Goal: Transaction & Acquisition: Purchase product/service

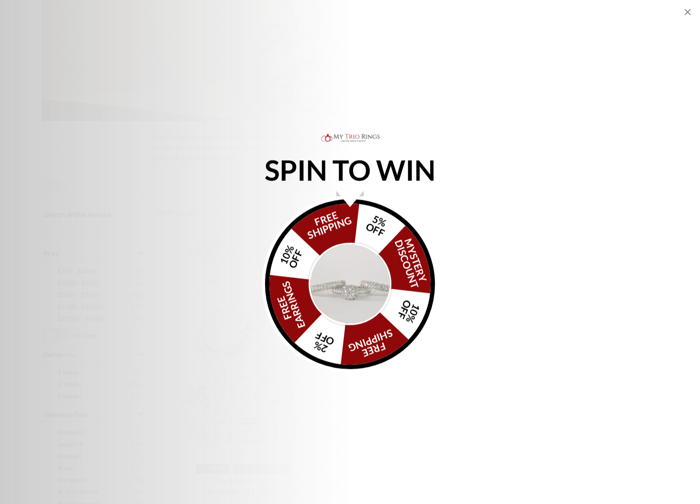
scroll to position [169, 0]
click at [356, 175] on p "SPIN TO WIN" at bounding box center [349, 171] width 211 height 10
click at [361, 282] on img "Alia popup" at bounding box center [350, 284] width 83 height 83
click at [364, 280] on img "Alia popup" at bounding box center [350, 284] width 83 height 83
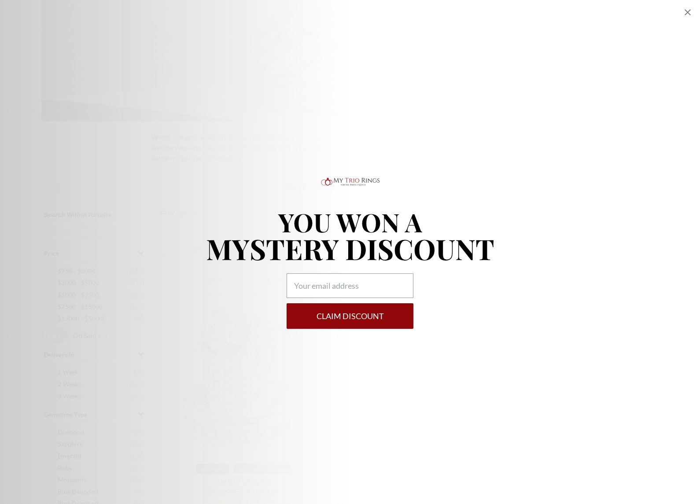
click at [687, 12] on icon "Close popup" at bounding box center [688, 12] width 6 height 6
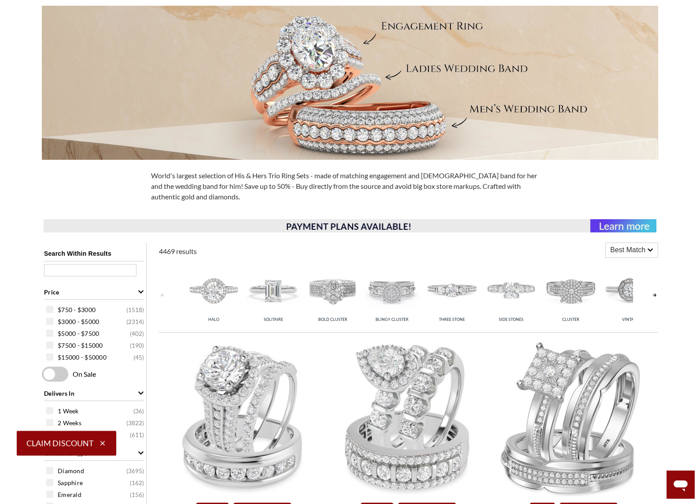
scroll to position [130, 0]
click at [655, 297] on link at bounding box center [654, 296] width 7 height 70
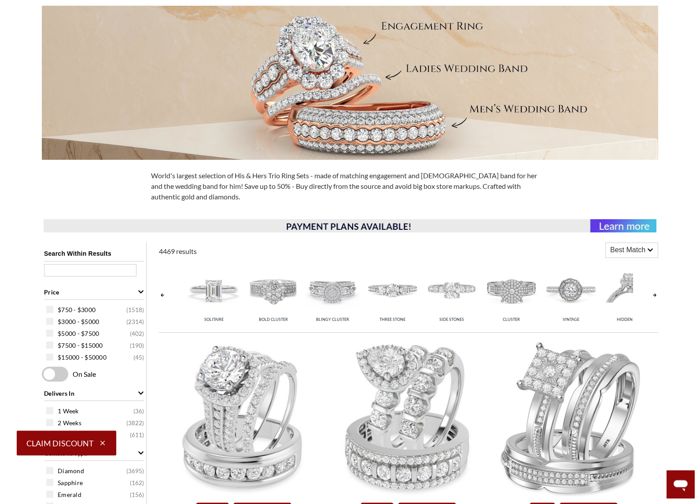
scroll to position [131, 0]
click at [657, 291] on link at bounding box center [654, 295] width 7 height 70
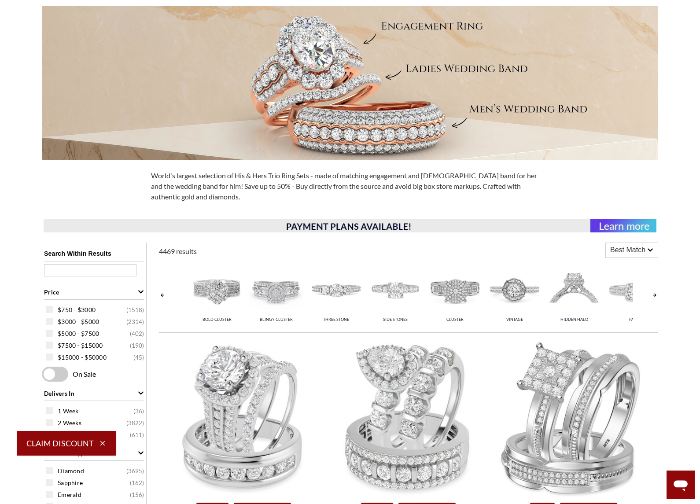
scroll to position [0, 119]
click at [656, 294] on link at bounding box center [654, 295] width 7 height 70
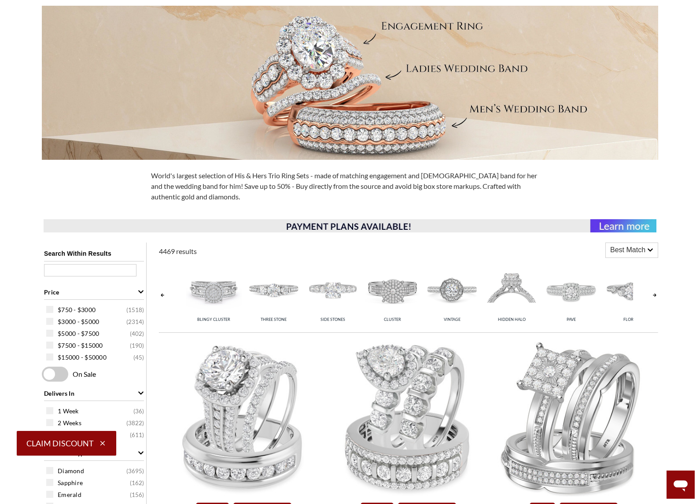
click at [654, 296] on link at bounding box center [654, 295] width 7 height 70
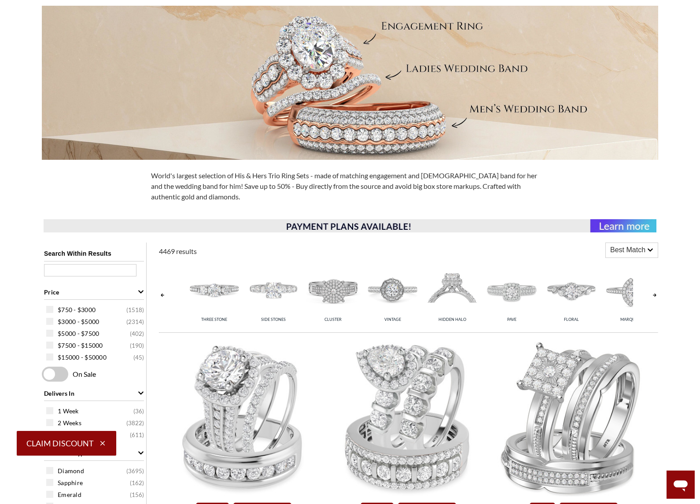
click at [653, 295] on link at bounding box center [654, 295] width 7 height 70
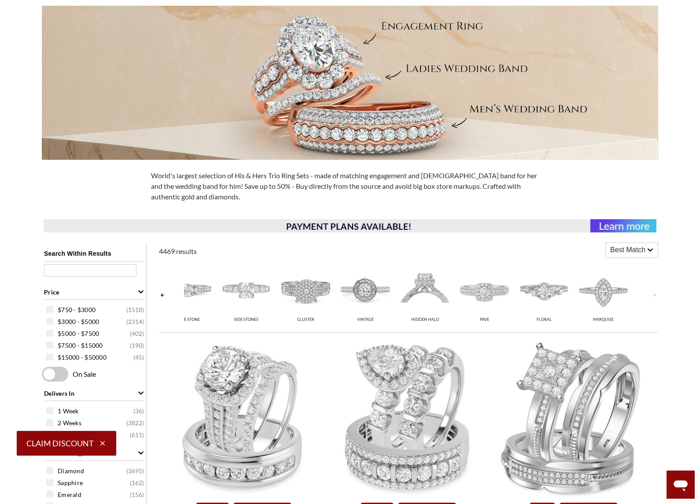
click at [164, 289] on link at bounding box center [162, 295] width 7 height 70
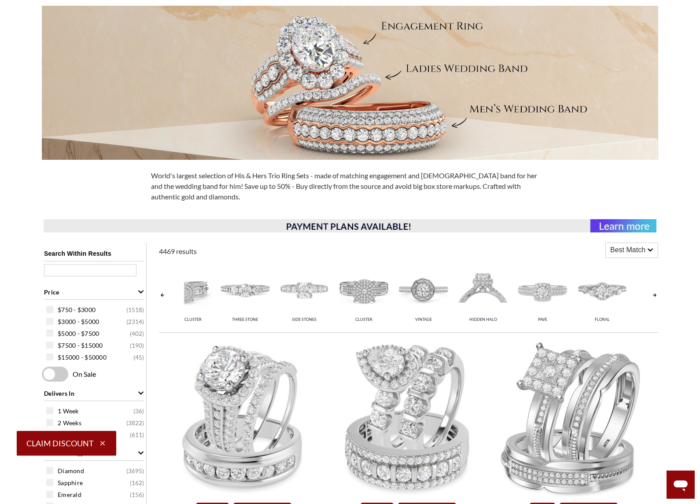
scroll to position [0, 206]
click at [252, 290] on img at bounding box center [246, 289] width 55 height 55
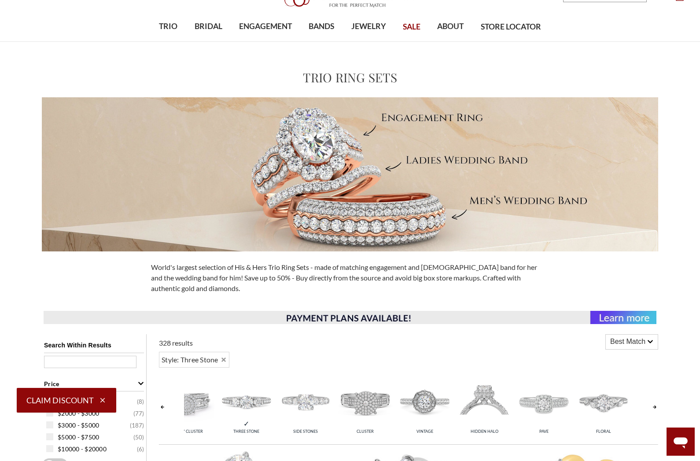
scroll to position [34, 0]
